Goal: Register for event/course

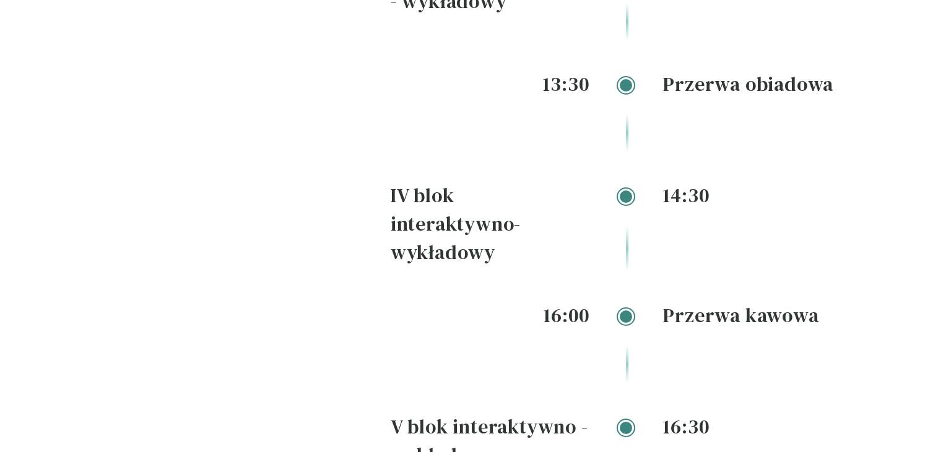
scroll to position [2135, 0]
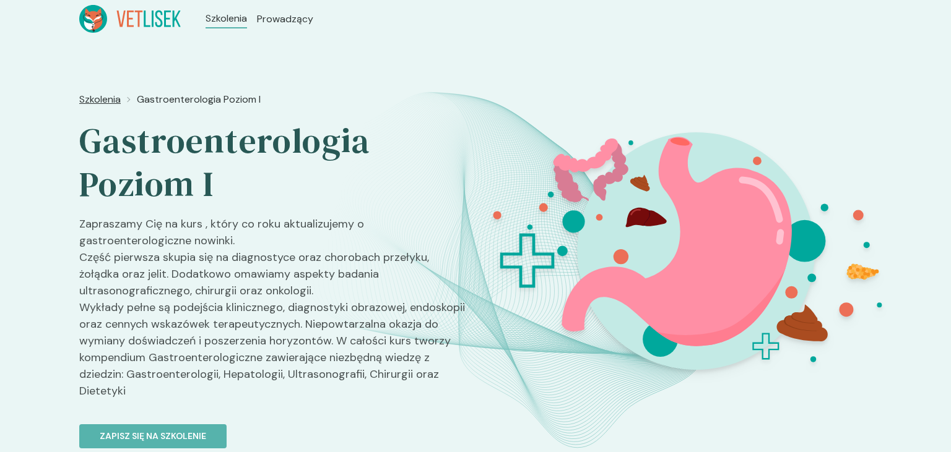
click at [114, 94] on span "Szkolenia" at bounding box center [99, 99] width 41 height 15
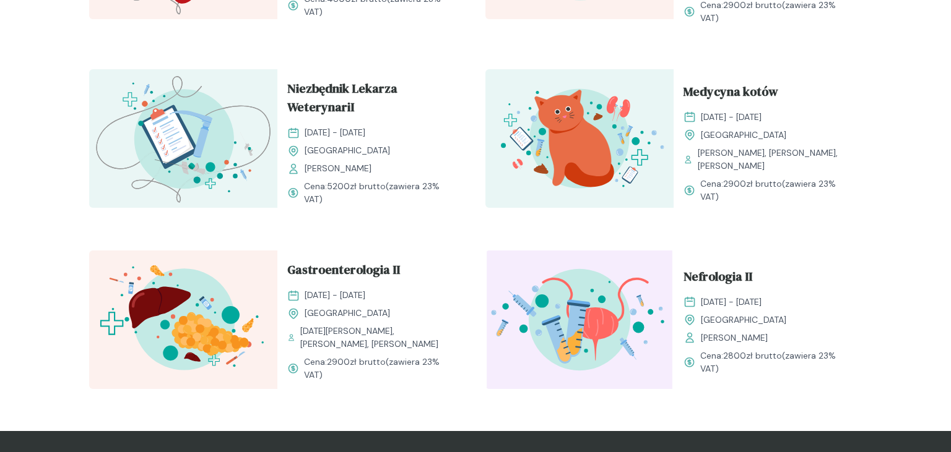
scroll to position [1280, 0]
click at [322, 278] on span "Gastroenterologia II" at bounding box center [343, 273] width 113 height 24
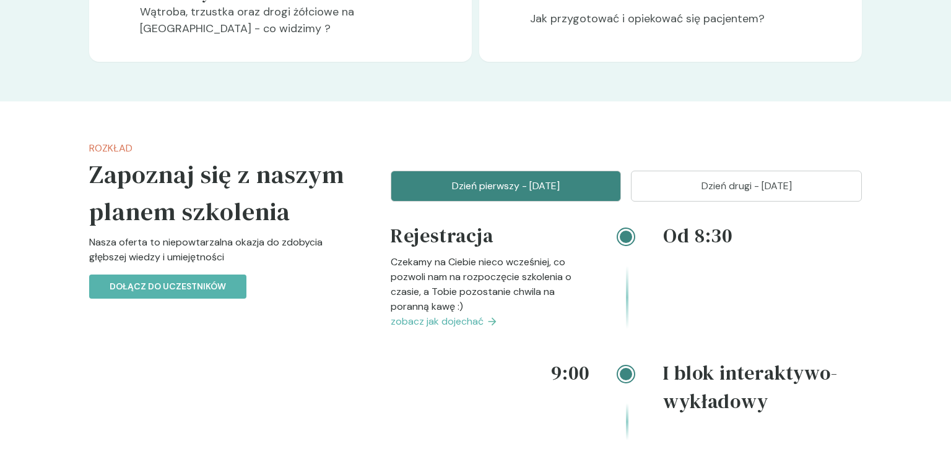
scroll to position [1406, 0]
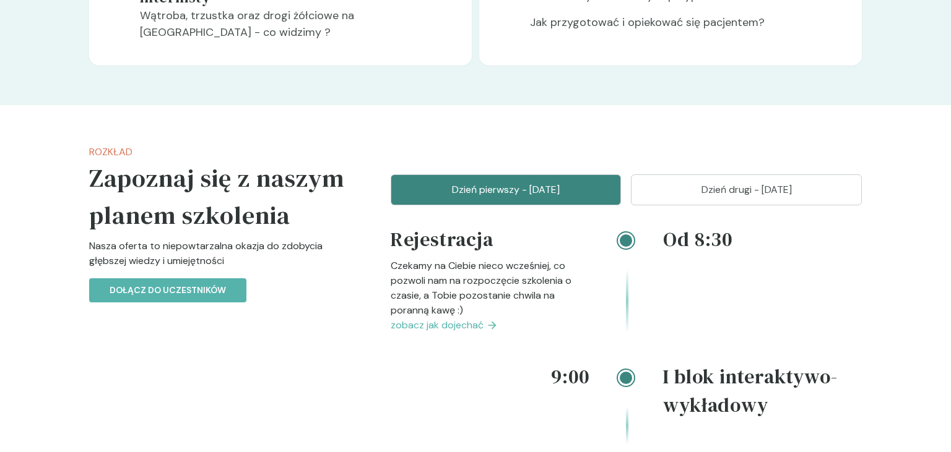
click at [674, 179] on button "Dzień drugi - [DATE]" at bounding box center [746, 190] width 231 height 31
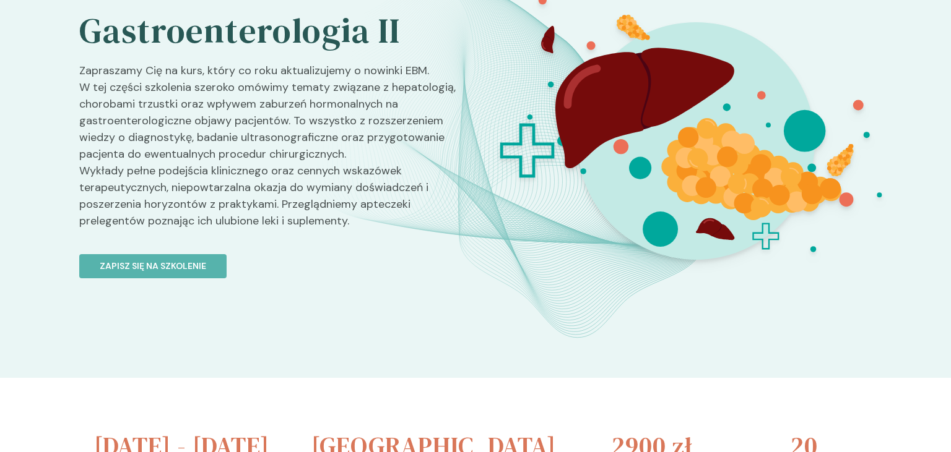
scroll to position [0, 0]
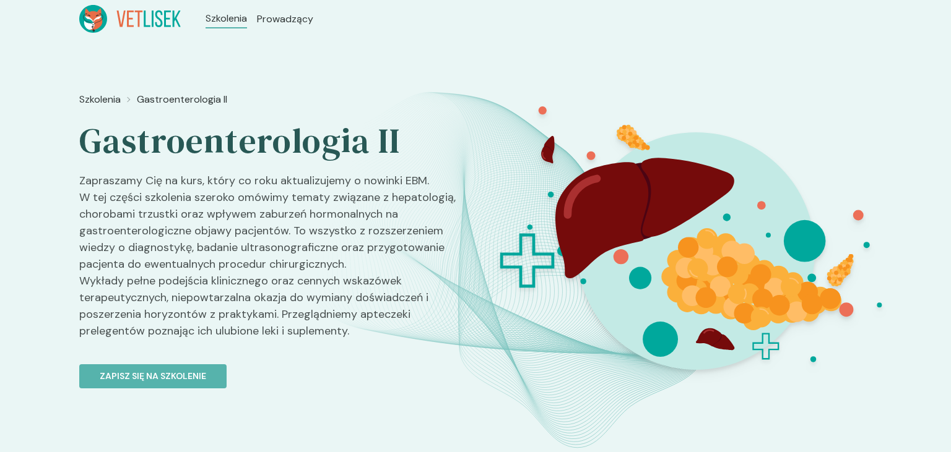
click at [159, 16] on icon at bounding box center [129, 19] width 101 height 28
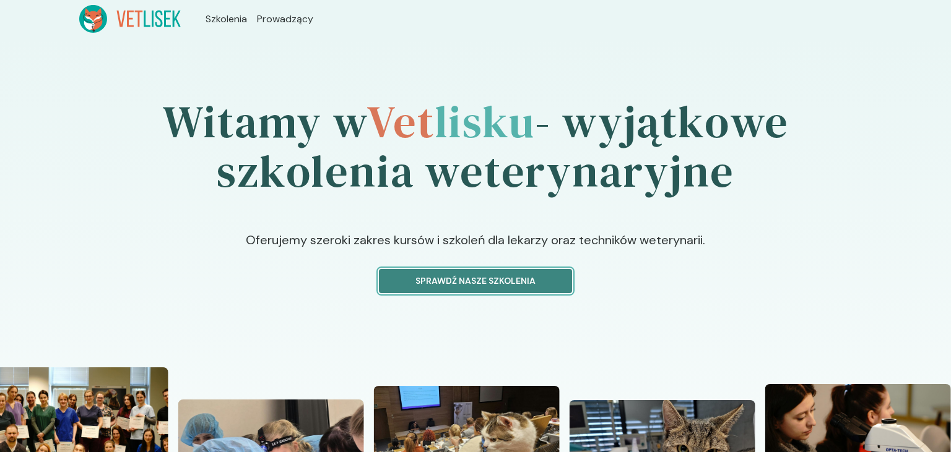
click at [489, 276] on p "Sprawdź nasze szkolenia" at bounding box center [475, 281] width 172 height 13
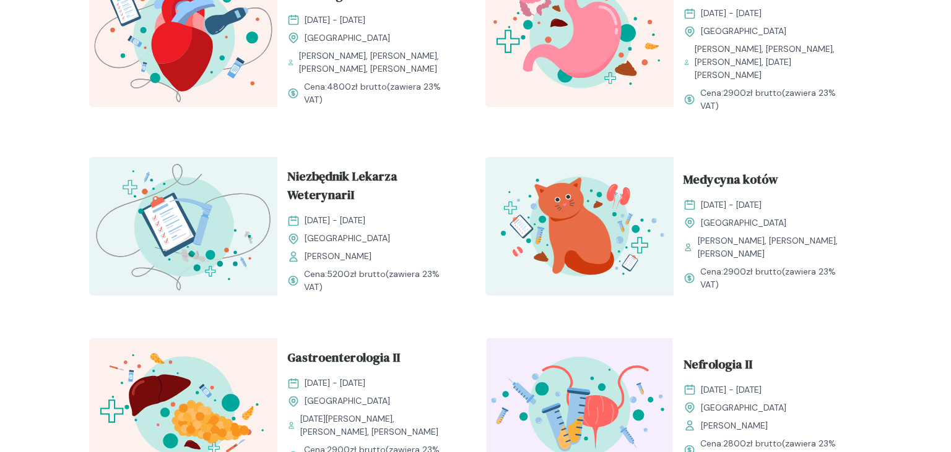
scroll to position [1182, 0]
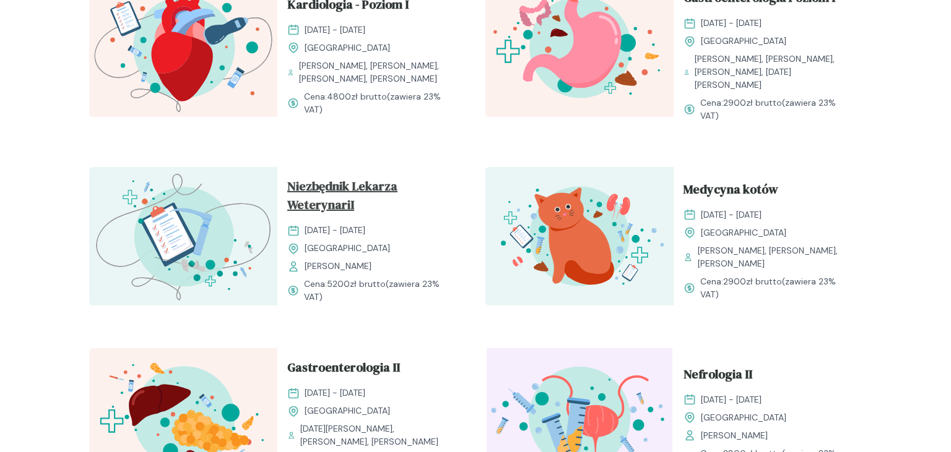
click at [388, 197] on span "Niezbędnik Lekarza WeterynariI" at bounding box center [371, 198] width 168 height 42
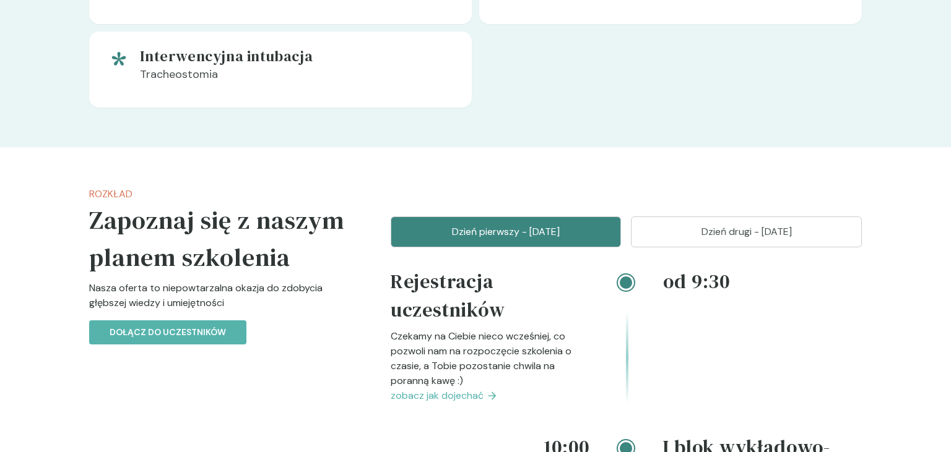
scroll to position [1345, 0]
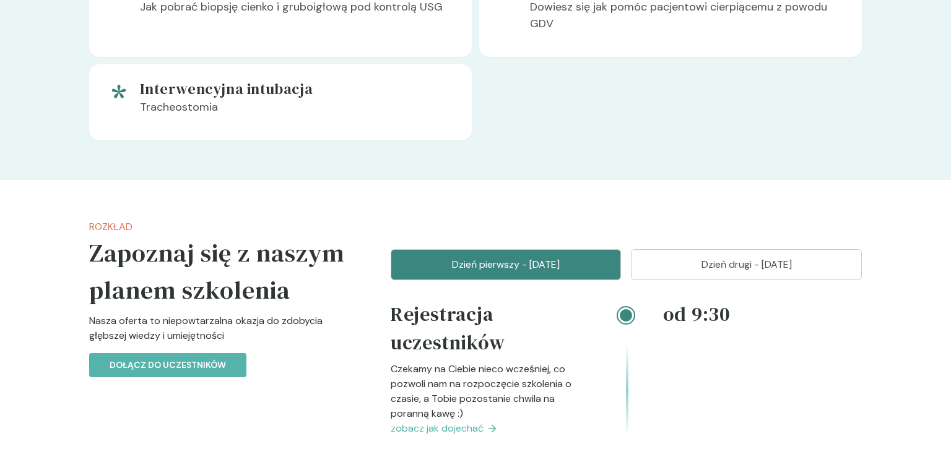
click at [667, 253] on button "Dzień drugi - 07 grudzień" at bounding box center [746, 264] width 231 height 31
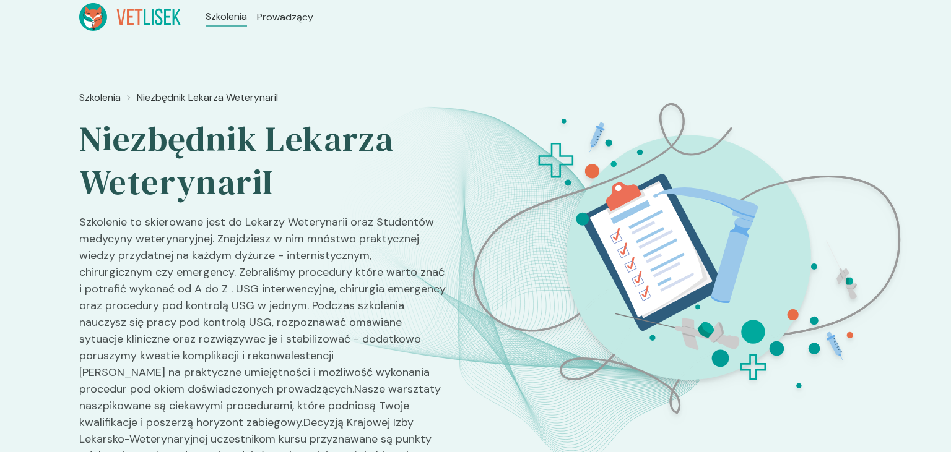
scroll to position [0, 0]
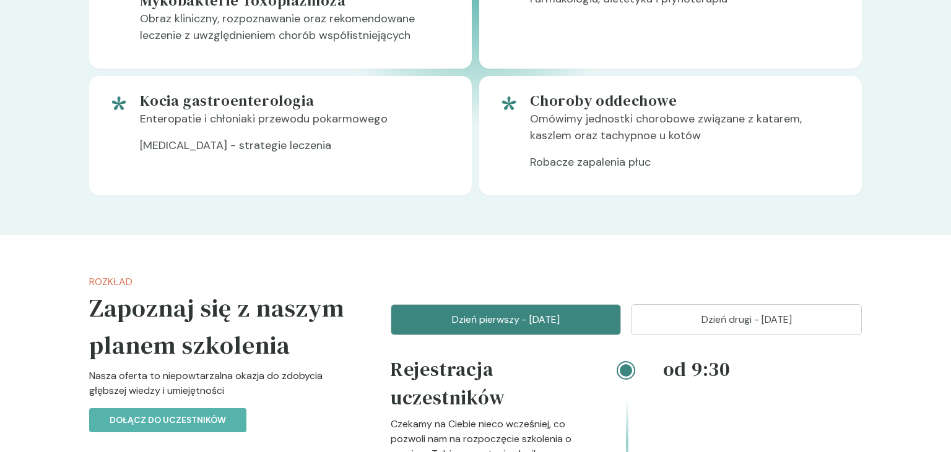
scroll to position [1032, 0]
click at [699, 330] on button "Dzień drugi - 14 grudzień" at bounding box center [746, 320] width 231 height 31
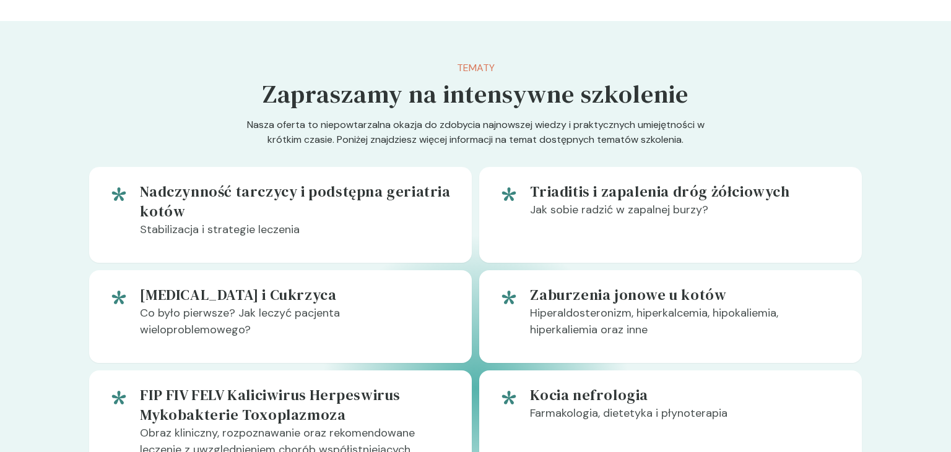
scroll to position [619, 0]
